Goal: Obtain resource: Obtain resource

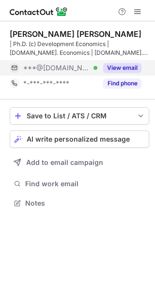
scroll to position [196, 155]
click at [127, 69] on button "View email" at bounding box center [122, 68] width 38 height 10
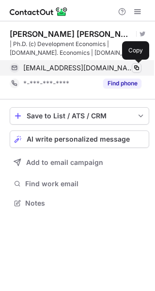
click at [136, 69] on span at bounding box center [137, 68] width 8 height 8
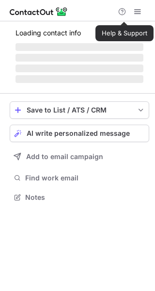
scroll to position [188, 155]
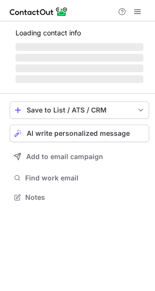
scroll to position [212, 155]
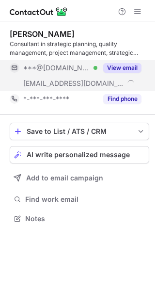
click at [120, 63] on button "View email" at bounding box center [122, 68] width 38 height 10
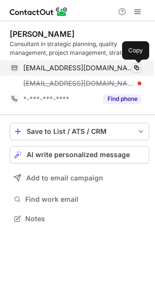
click at [136, 67] on span at bounding box center [137, 68] width 8 height 8
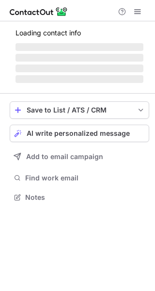
scroll to position [196, 155]
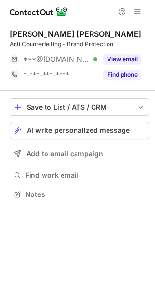
scroll to position [188, 155]
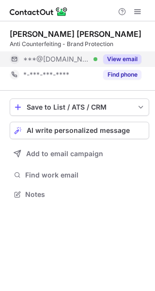
click at [131, 54] on button "View email" at bounding box center [122, 59] width 38 height 10
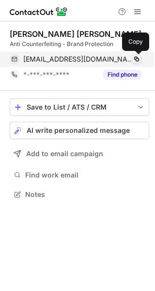
click at [135, 58] on span at bounding box center [137, 59] width 8 height 8
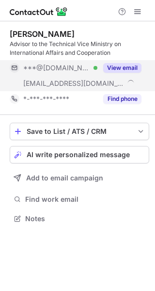
scroll to position [212, 155]
click at [117, 68] on button "View email" at bounding box center [122, 68] width 38 height 10
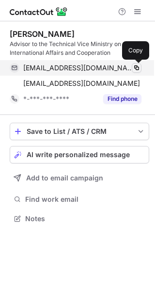
click at [139, 67] on span at bounding box center [137, 68] width 8 height 8
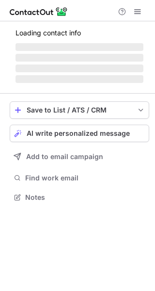
scroll to position [196, 155]
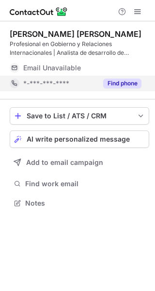
scroll to position [196, 155]
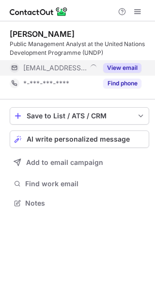
scroll to position [196, 155]
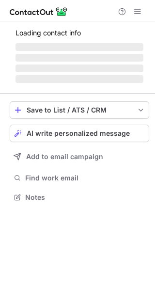
scroll to position [188, 155]
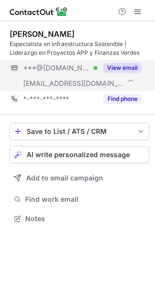
click at [121, 67] on button "View email" at bounding box center [122, 68] width 38 height 10
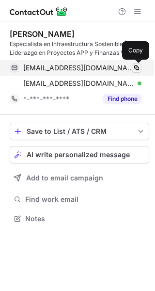
click at [136, 67] on span at bounding box center [137, 68] width 8 height 8
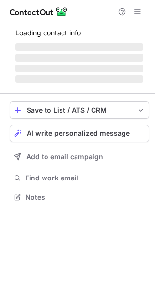
scroll to position [196, 155]
